Goal: Find specific page/section: Find specific page/section

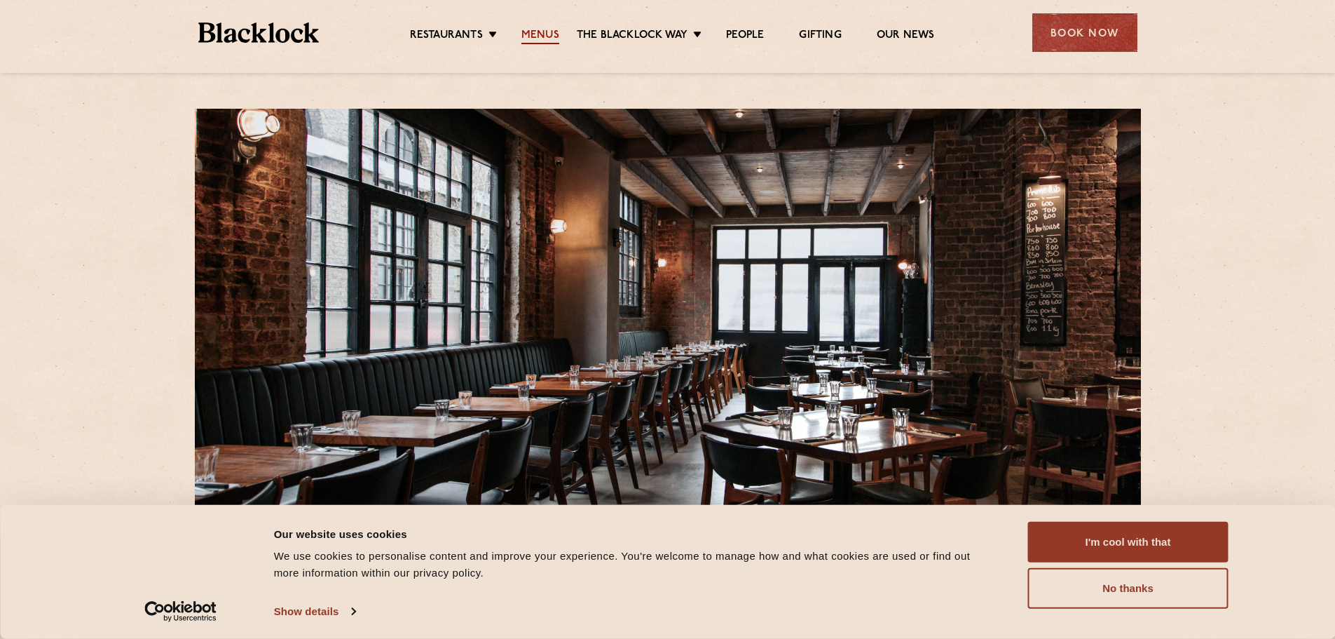
click at [536, 31] on link "Menus" at bounding box center [541, 36] width 38 height 15
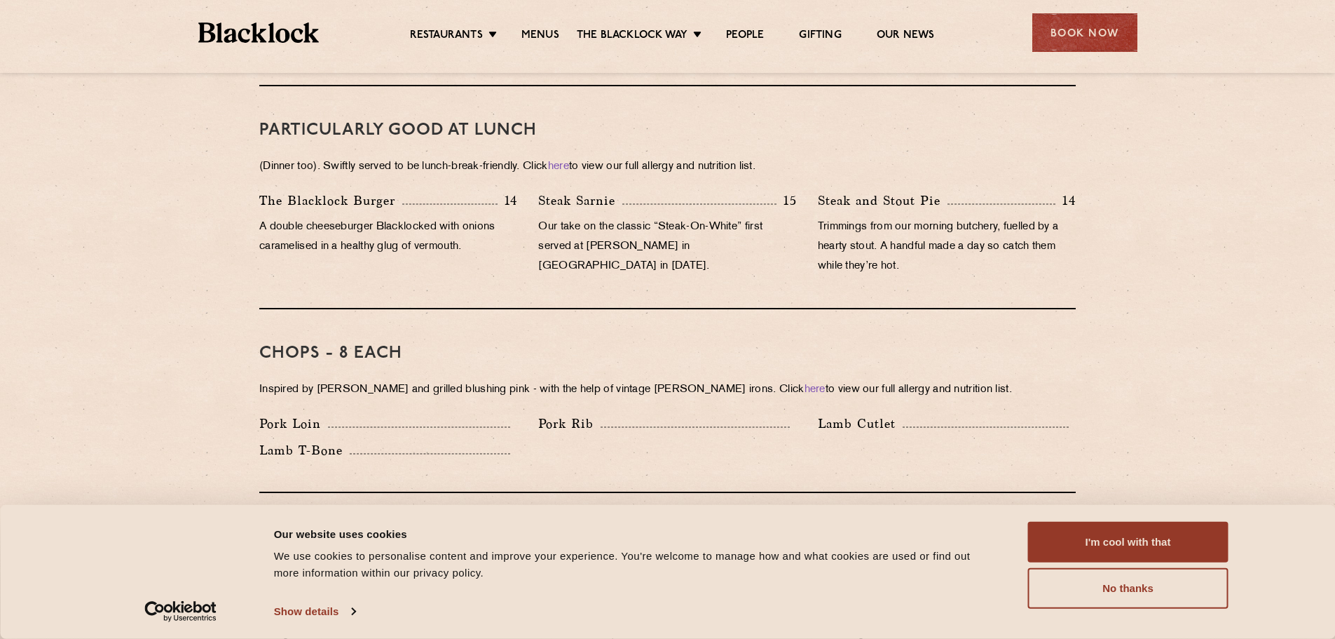
scroll to position [852, 0]
